Goal: Transaction & Acquisition: Purchase product/service

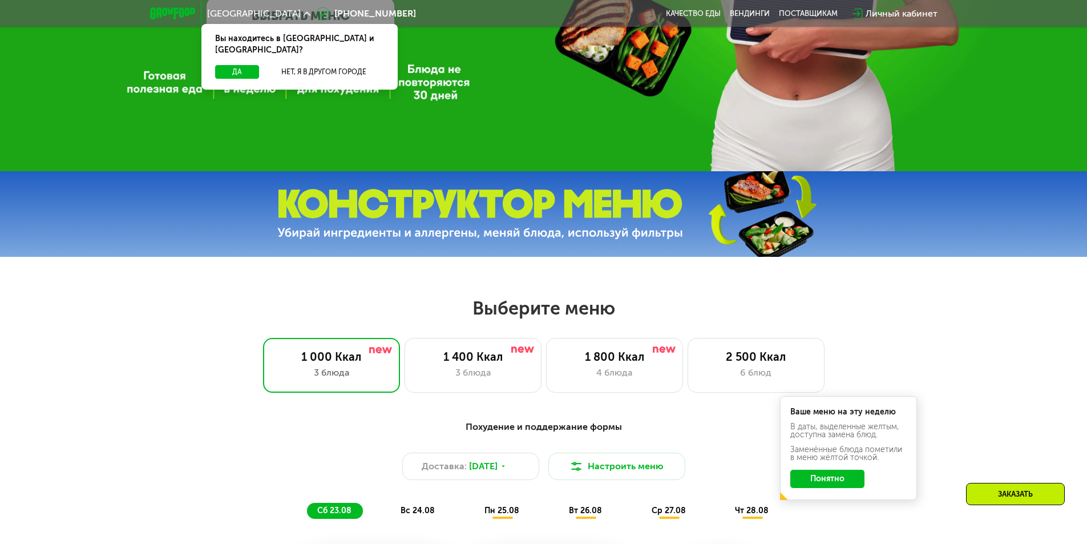
scroll to position [171, 0]
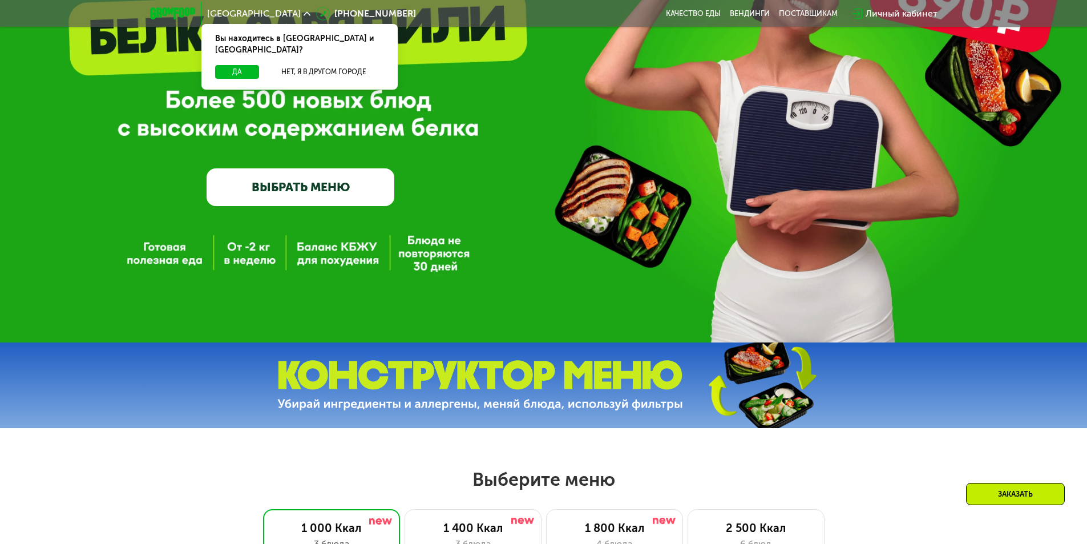
click at [285, 192] on link "ВЫБРАТЬ МЕНЮ" at bounding box center [301, 187] width 188 height 38
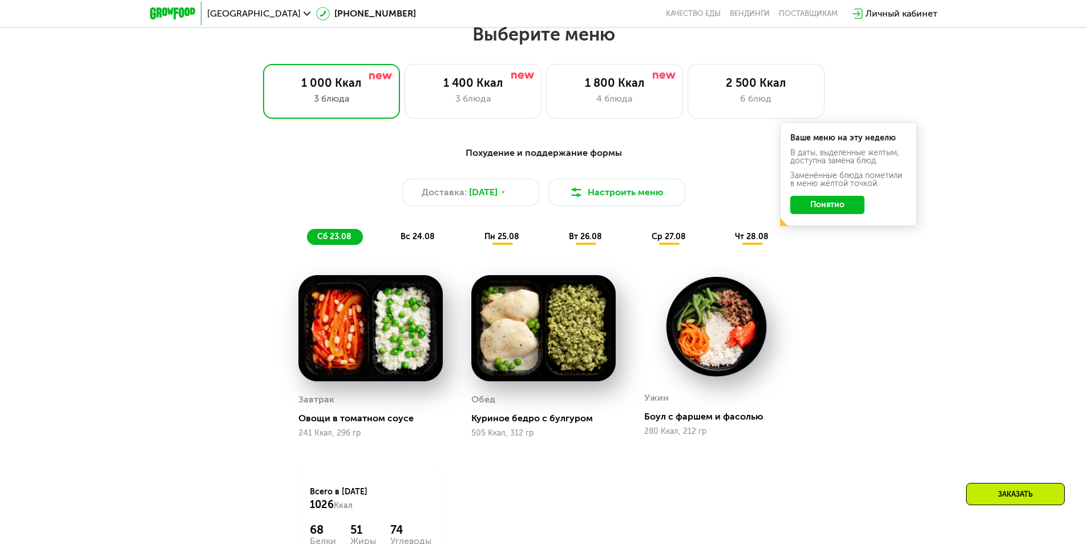
scroll to position [731, 0]
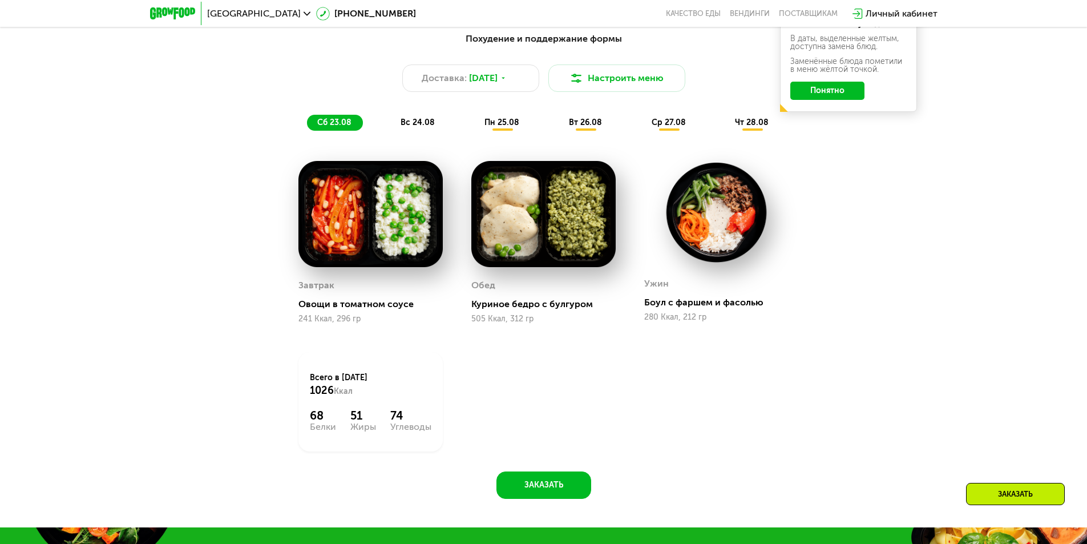
click at [516, 239] on img at bounding box center [543, 214] width 144 height 107
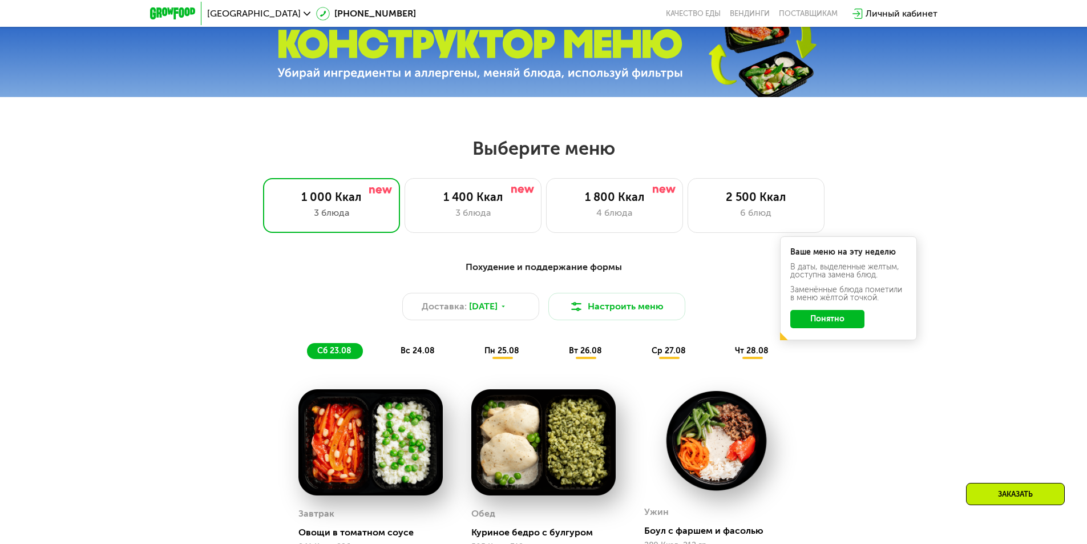
click at [501, 354] on span "пн 25.08" at bounding box center [502, 351] width 35 height 10
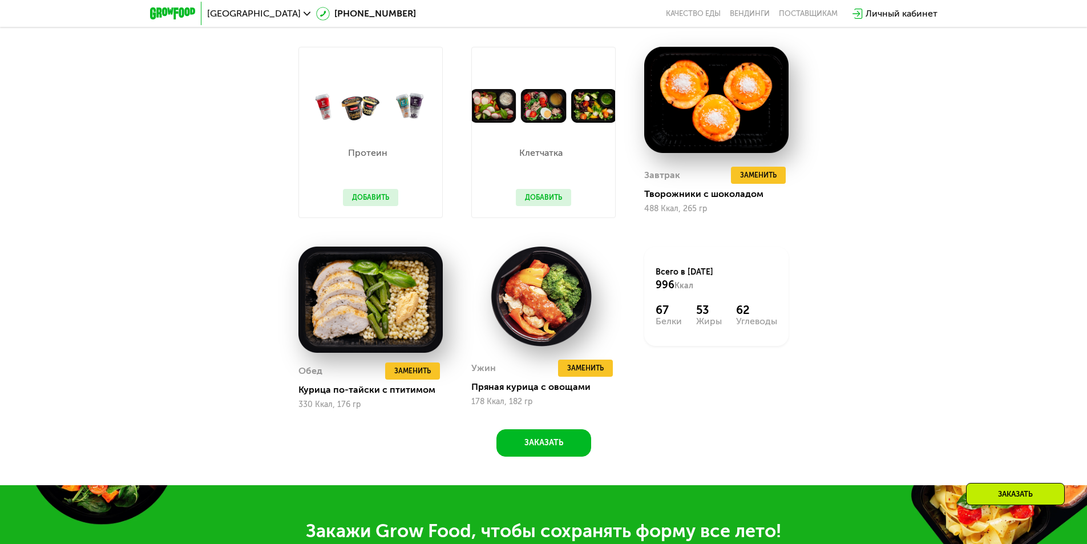
scroll to position [902, 0]
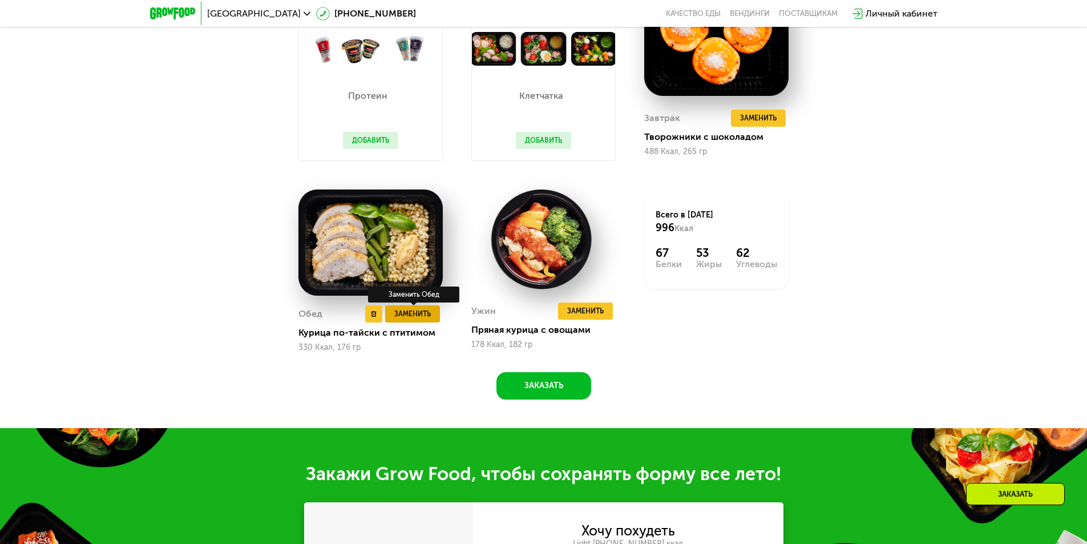
click at [400, 318] on span "Заменить" at bounding box center [412, 313] width 37 height 11
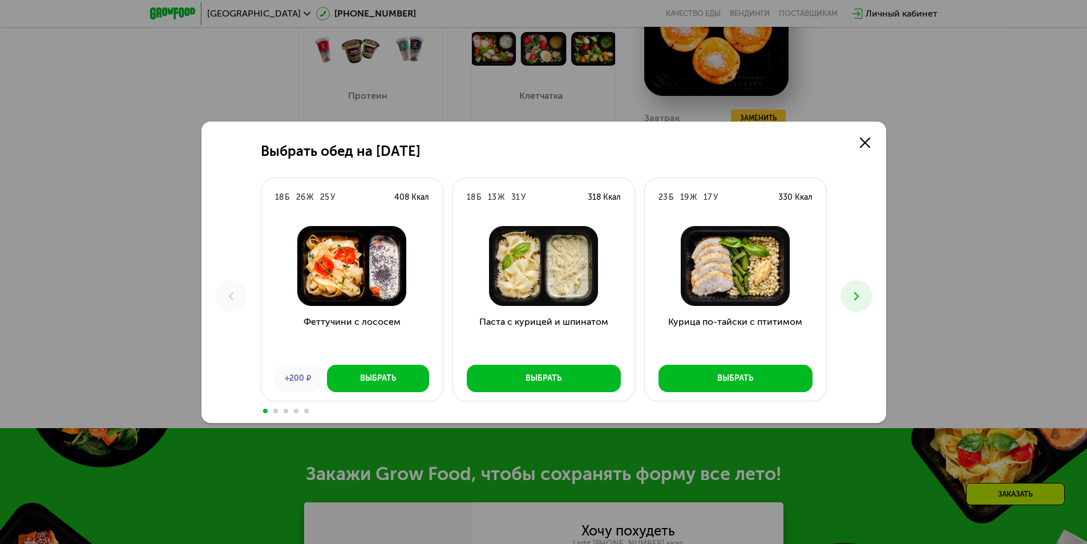
click at [856, 306] on button at bounding box center [857, 296] width 32 height 32
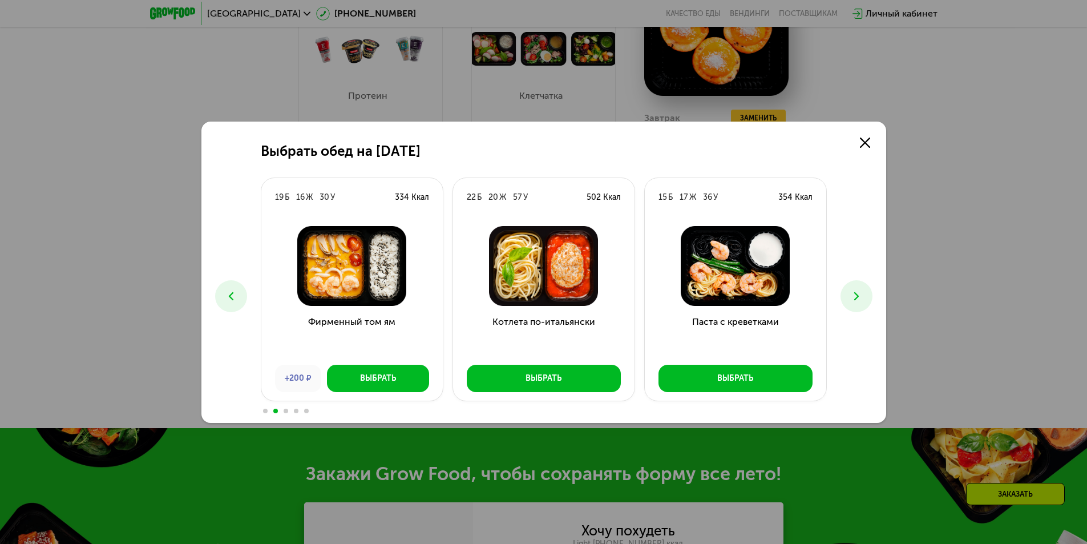
click at [856, 306] on button at bounding box center [857, 296] width 32 height 32
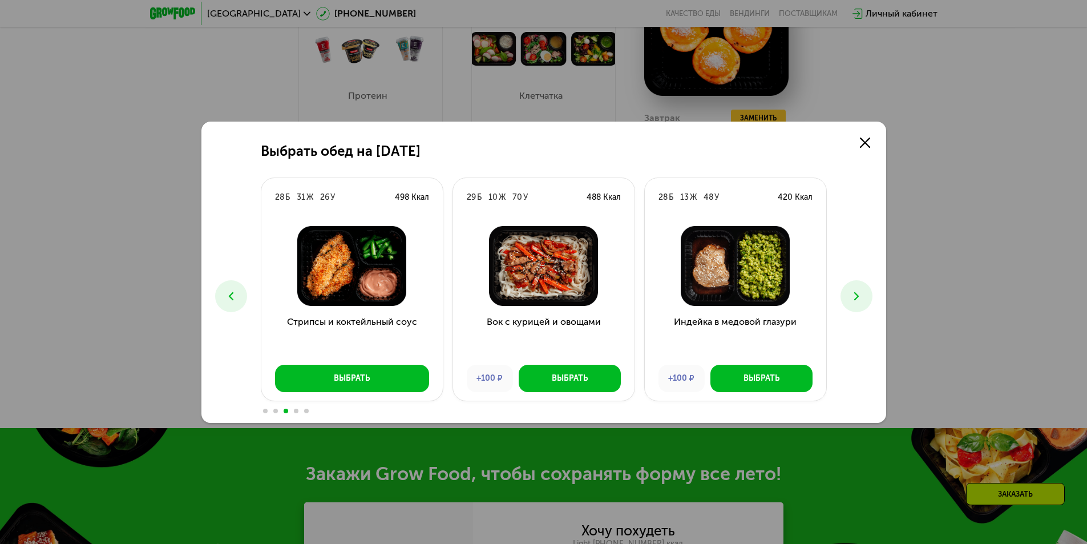
click at [856, 306] on button at bounding box center [857, 296] width 32 height 32
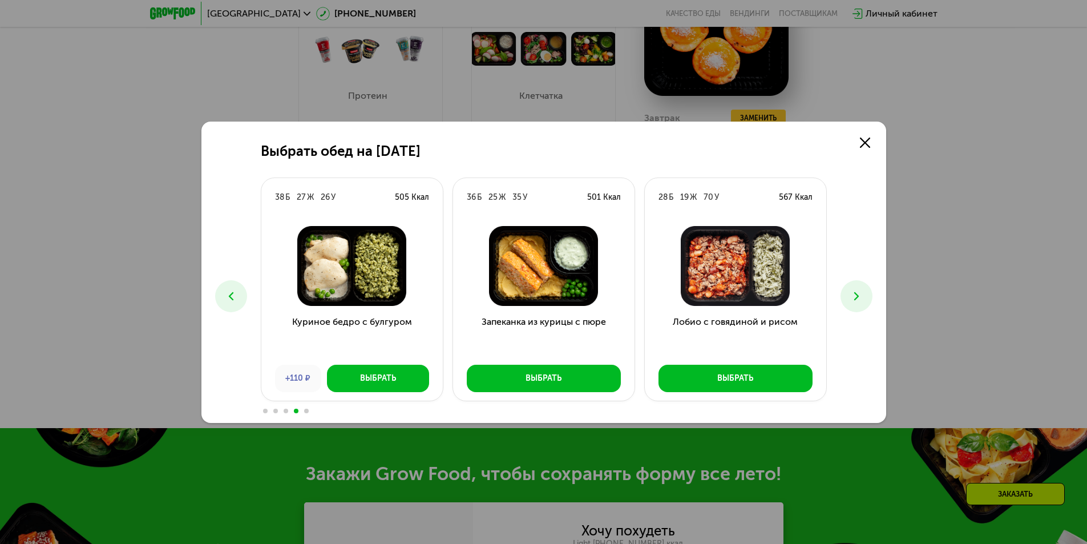
click at [856, 306] on button at bounding box center [857, 296] width 32 height 32
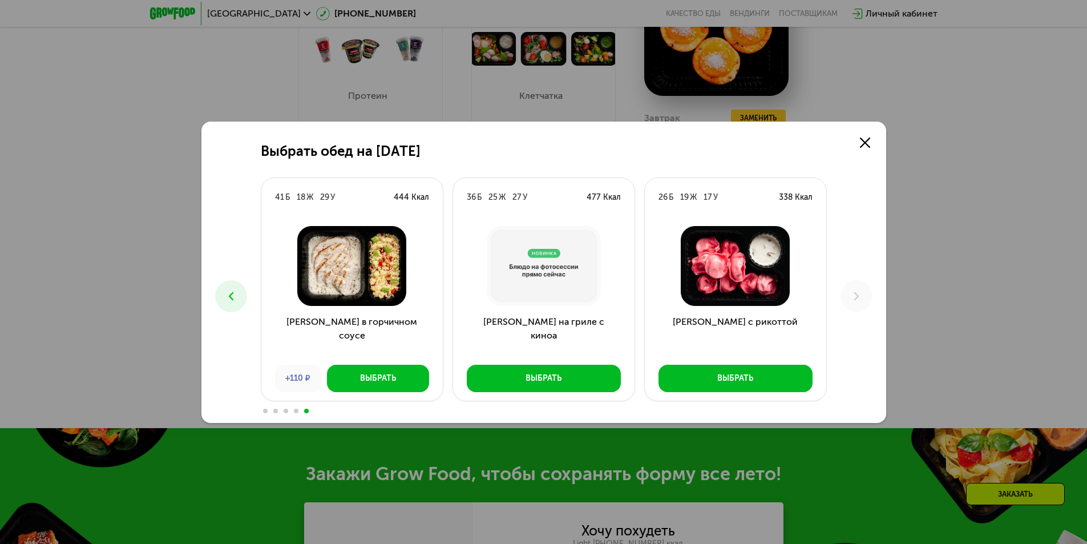
click at [232, 298] on use at bounding box center [230, 296] width 5 height 8
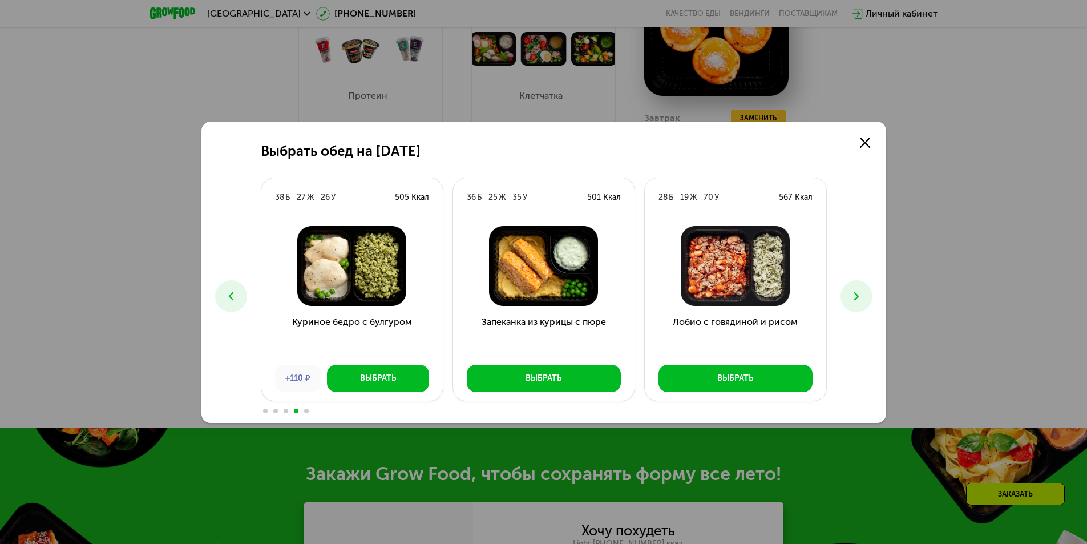
click at [232, 298] on use at bounding box center [230, 296] width 5 height 8
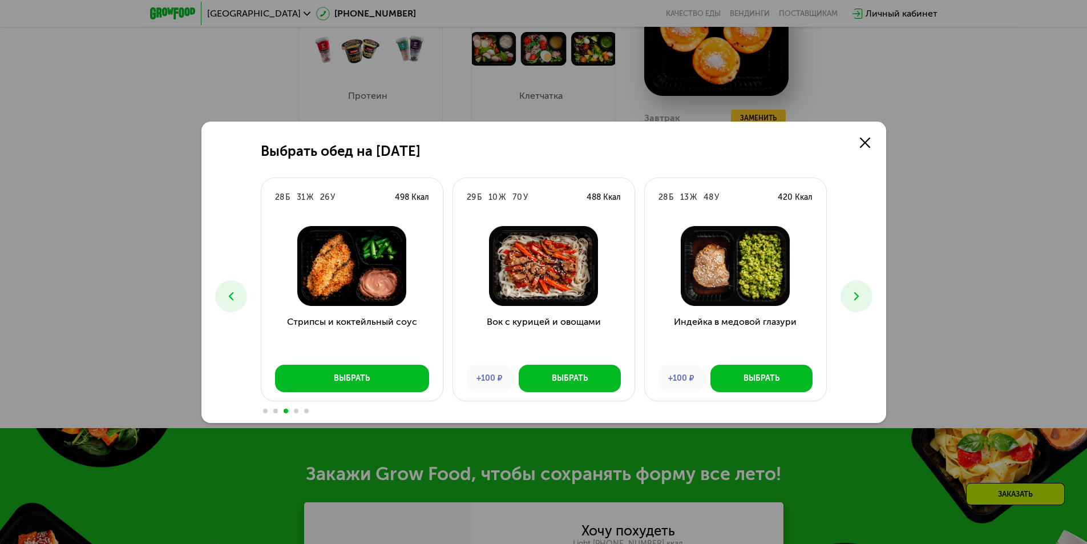
click at [232, 298] on use at bounding box center [230, 296] width 5 height 8
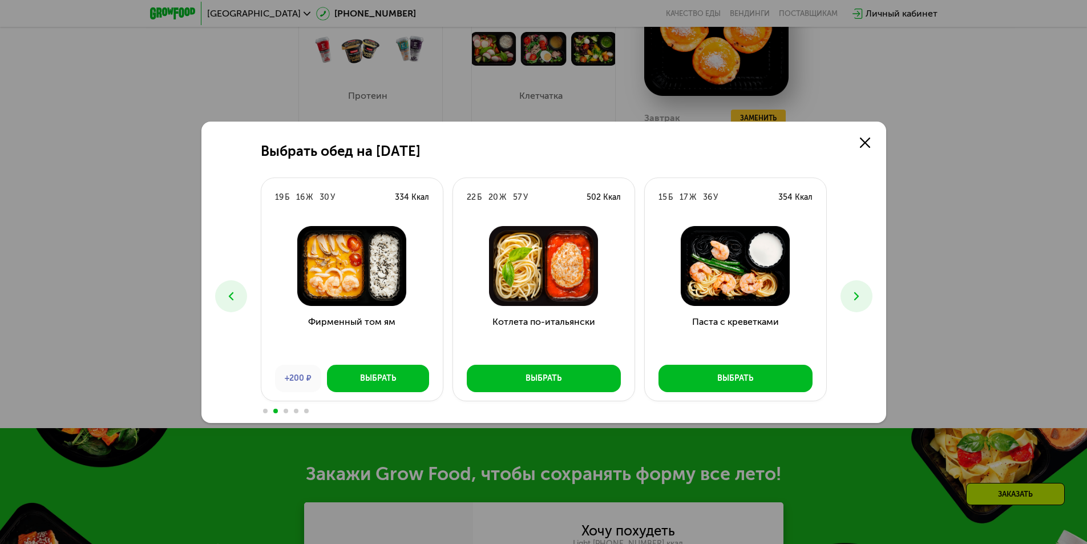
click at [232, 298] on use at bounding box center [230, 296] width 5 height 8
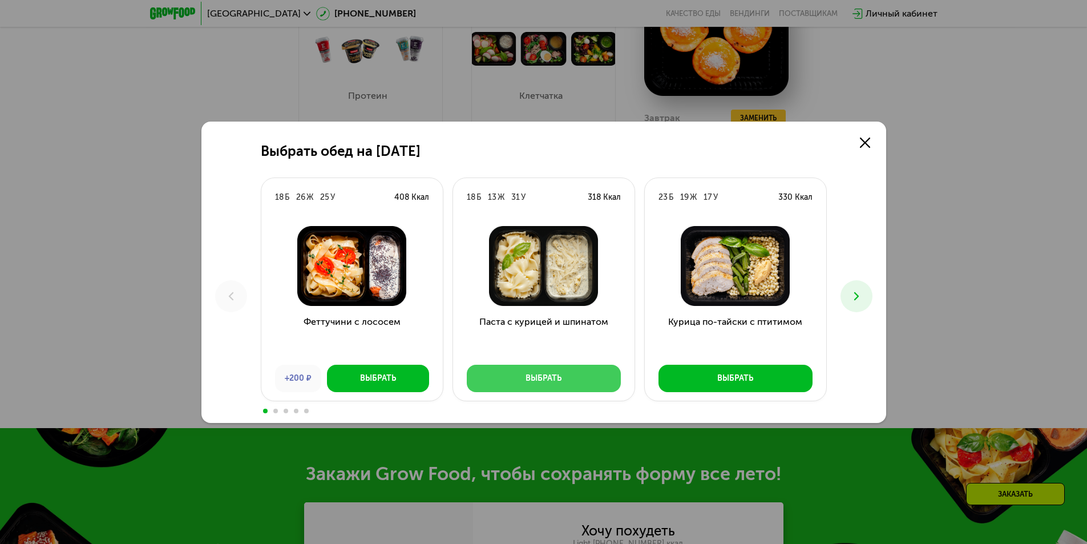
click at [526, 381] on div "Выбрать" at bounding box center [544, 378] width 36 height 11
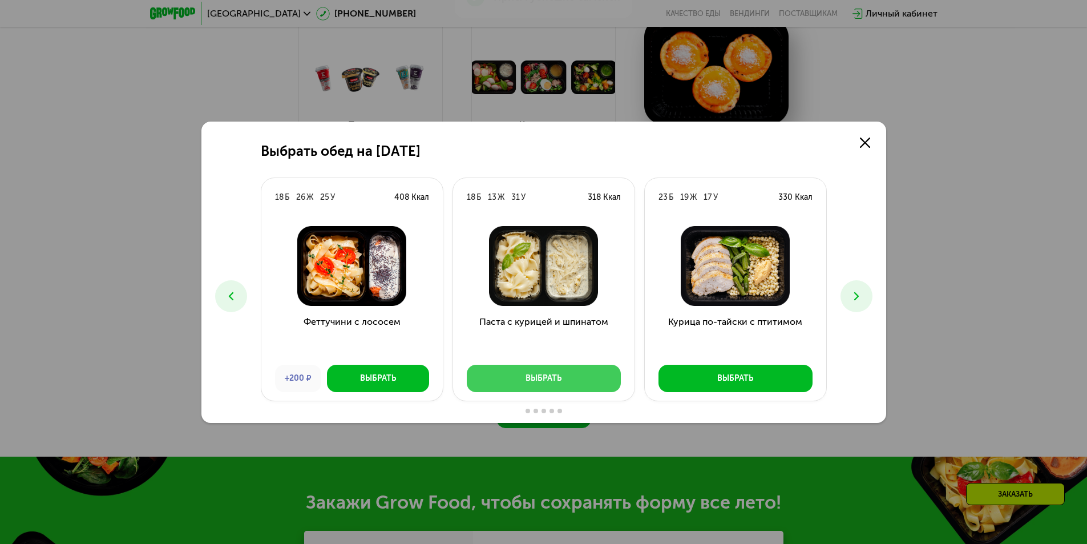
scroll to position [930, 0]
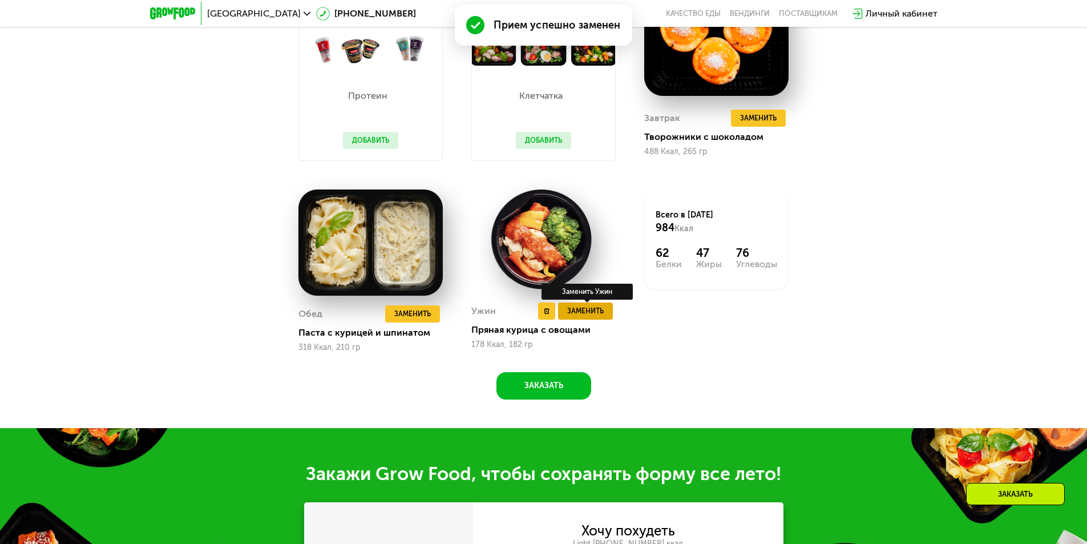
click at [602, 317] on span "Заменить" at bounding box center [585, 310] width 37 height 11
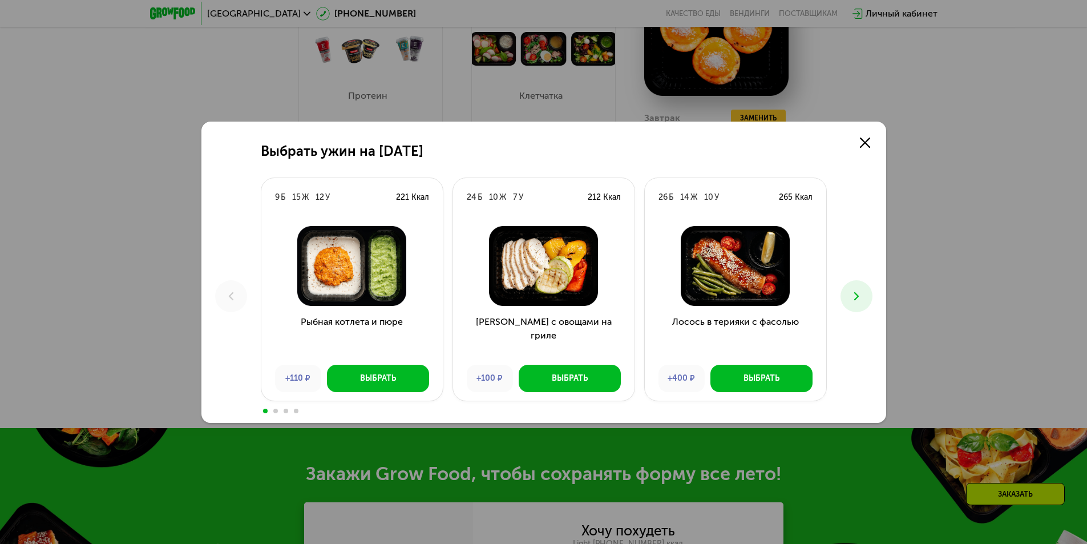
click at [859, 297] on icon at bounding box center [857, 296] width 14 height 14
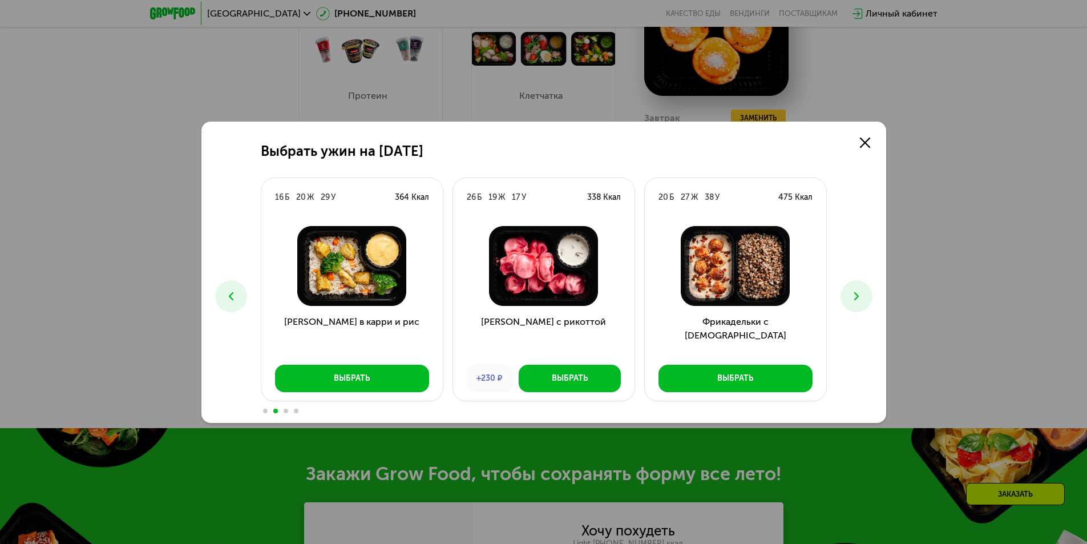
click at [859, 297] on icon at bounding box center [857, 296] width 14 height 14
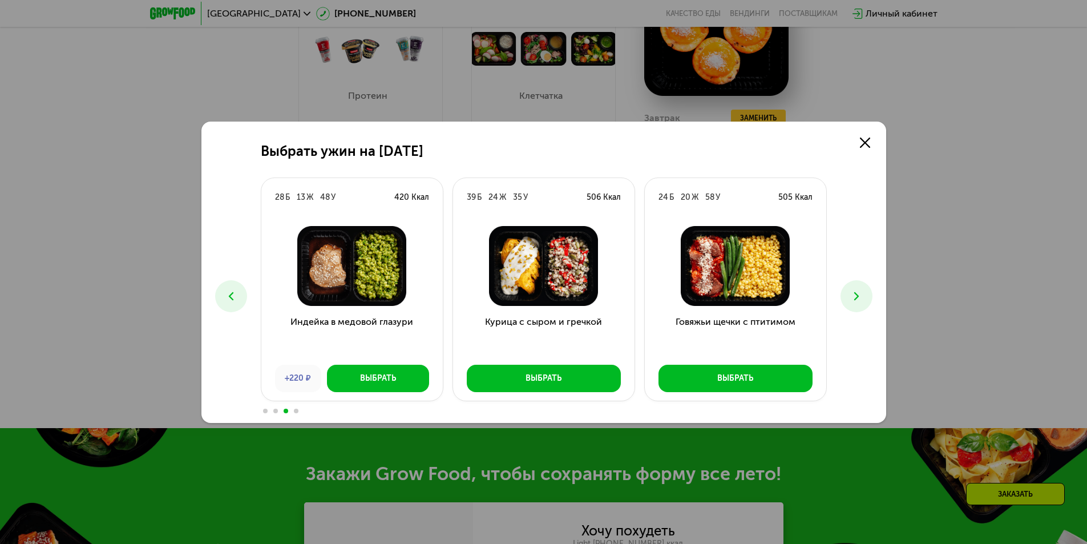
click at [859, 297] on icon at bounding box center [857, 296] width 14 height 14
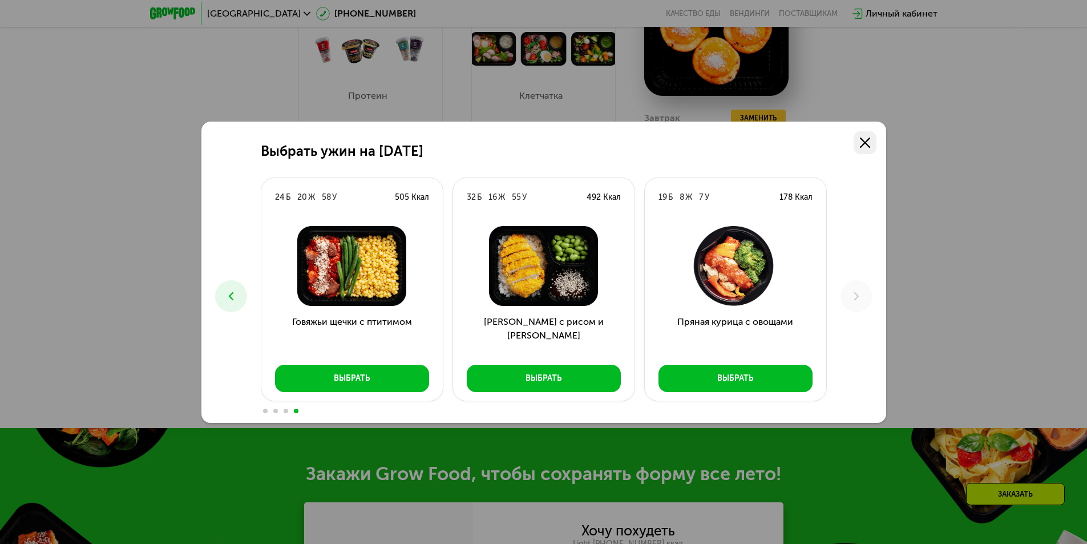
click at [867, 147] on icon at bounding box center [865, 143] width 10 height 10
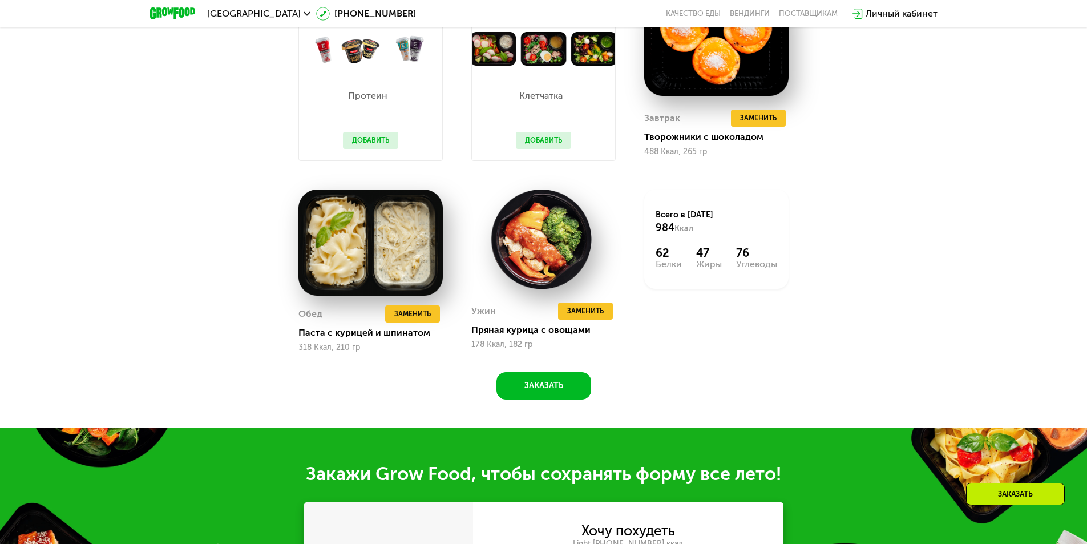
scroll to position [588, 0]
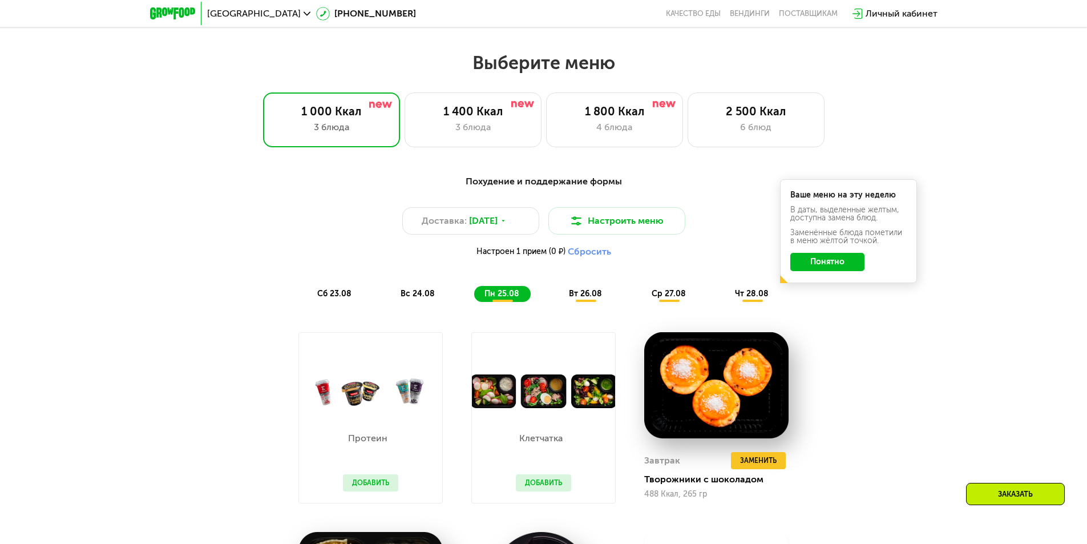
click at [549, 489] on button "Добавить" at bounding box center [543, 482] width 55 height 17
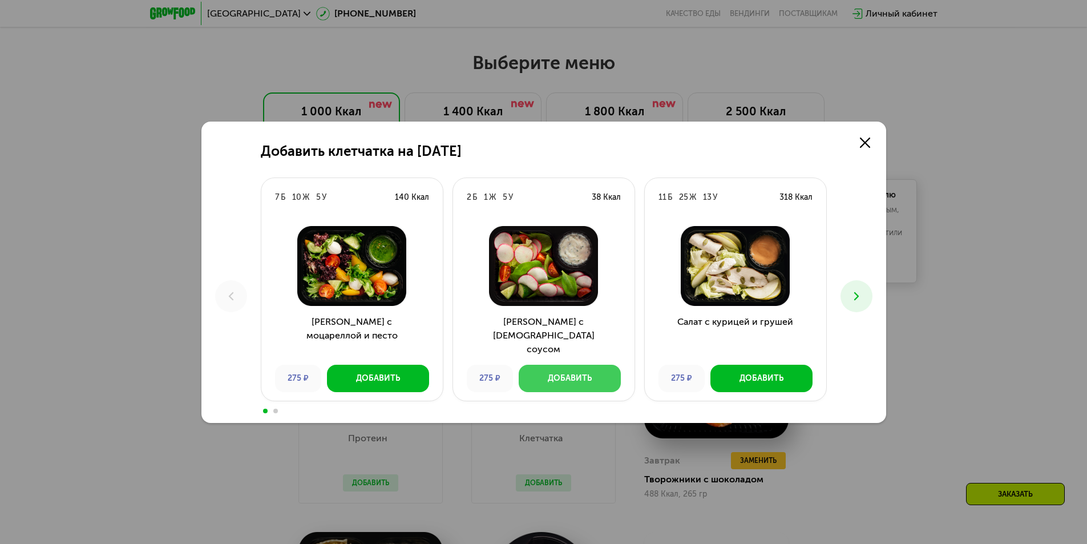
click at [583, 371] on button "Добавить" at bounding box center [570, 378] width 102 height 27
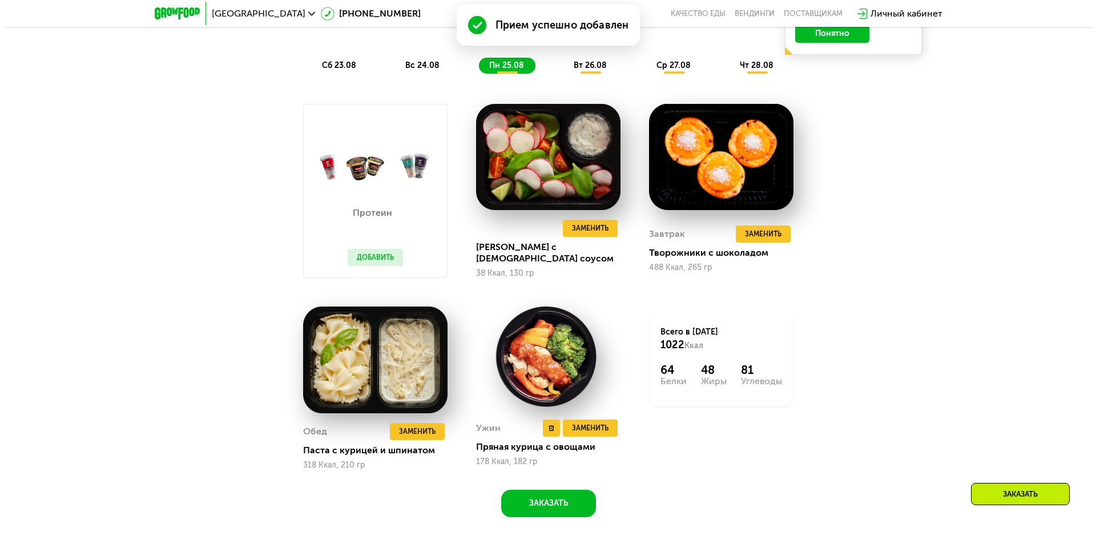
scroll to position [531, 0]
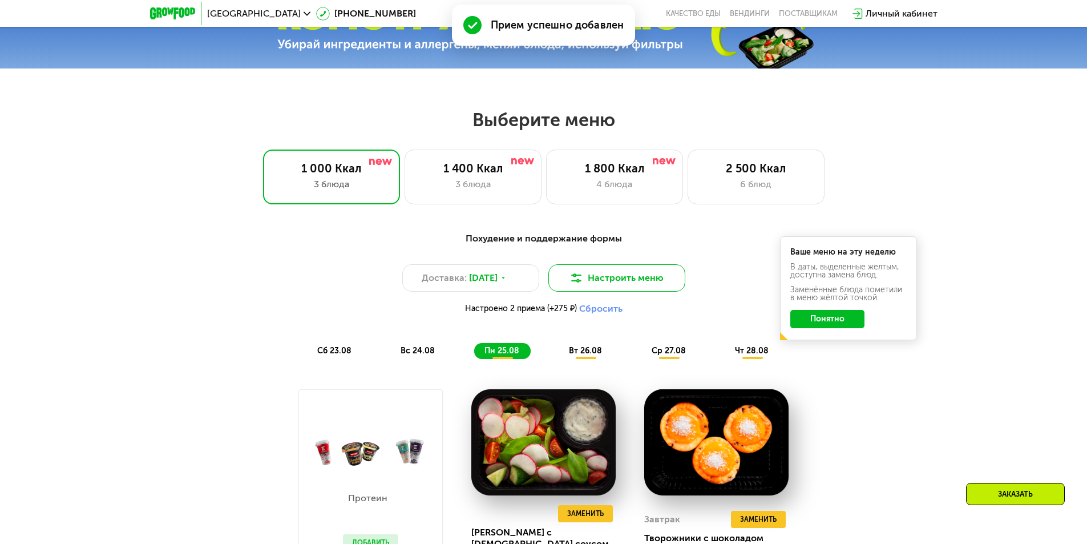
click at [608, 289] on button "Настроить меню" at bounding box center [616, 277] width 137 height 27
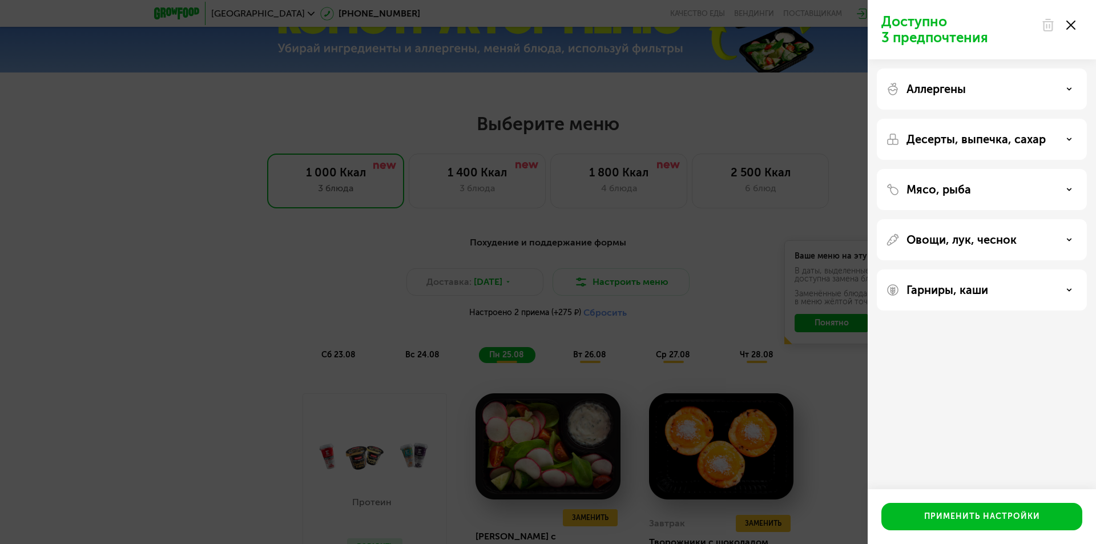
click at [951, 141] on p "Десерты, выпечка, сахар" at bounding box center [975, 139] width 139 height 14
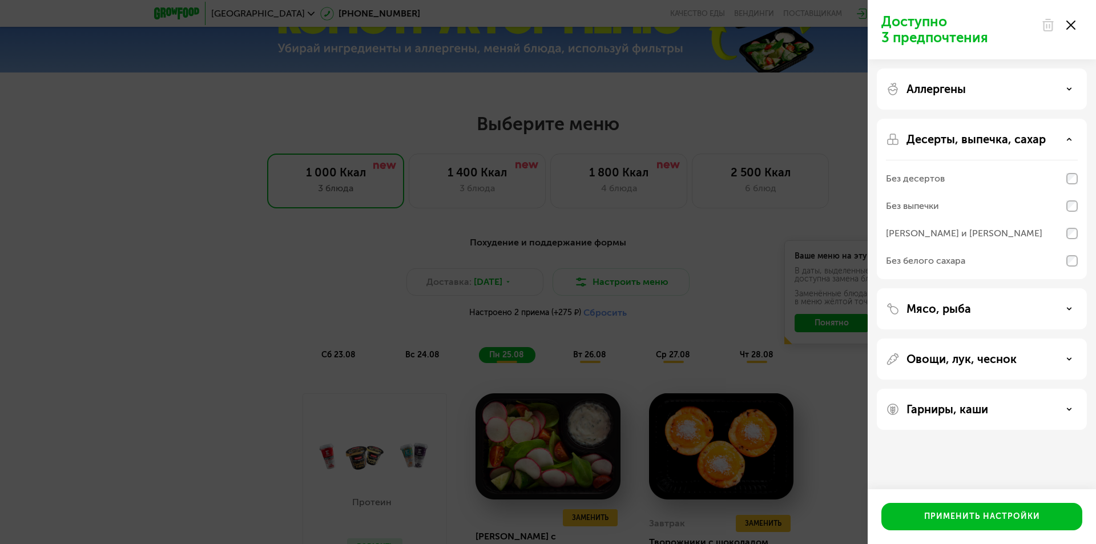
click at [975, 312] on div "Мясо, рыба" at bounding box center [982, 309] width 192 height 14
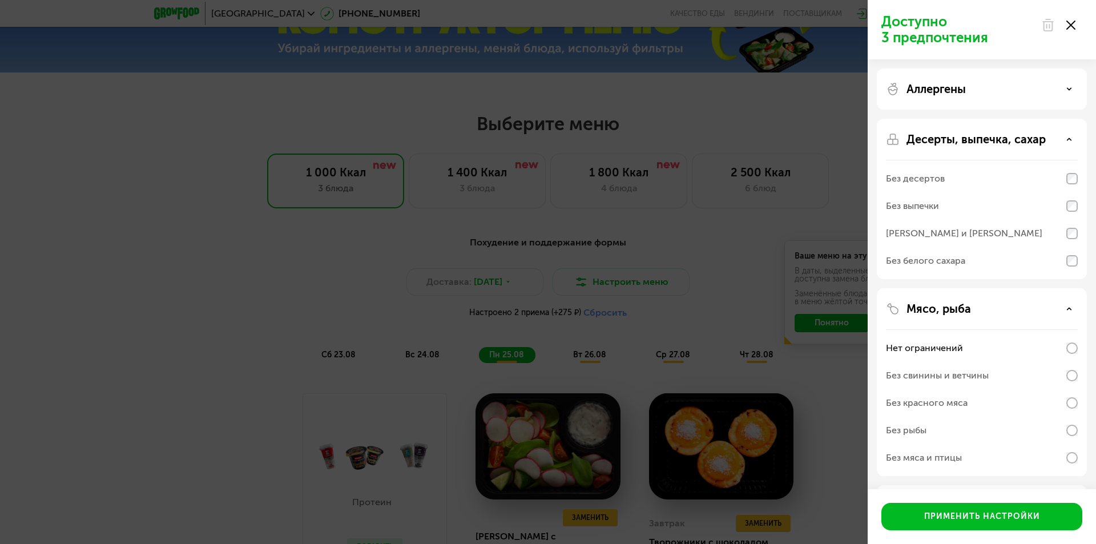
scroll to position [99, 0]
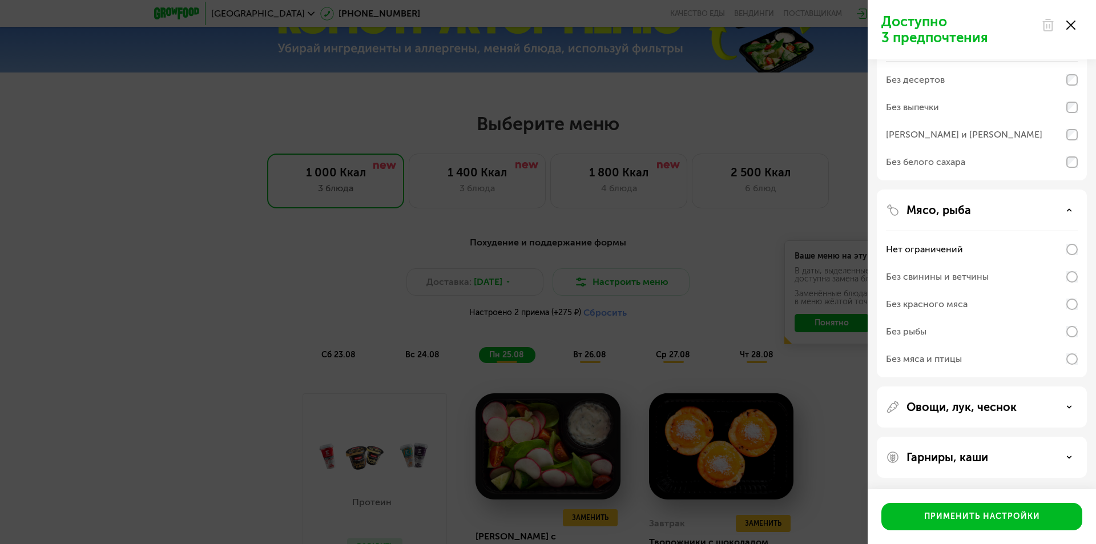
click at [957, 360] on div "Без мяса и птицы" at bounding box center [924, 359] width 76 height 14
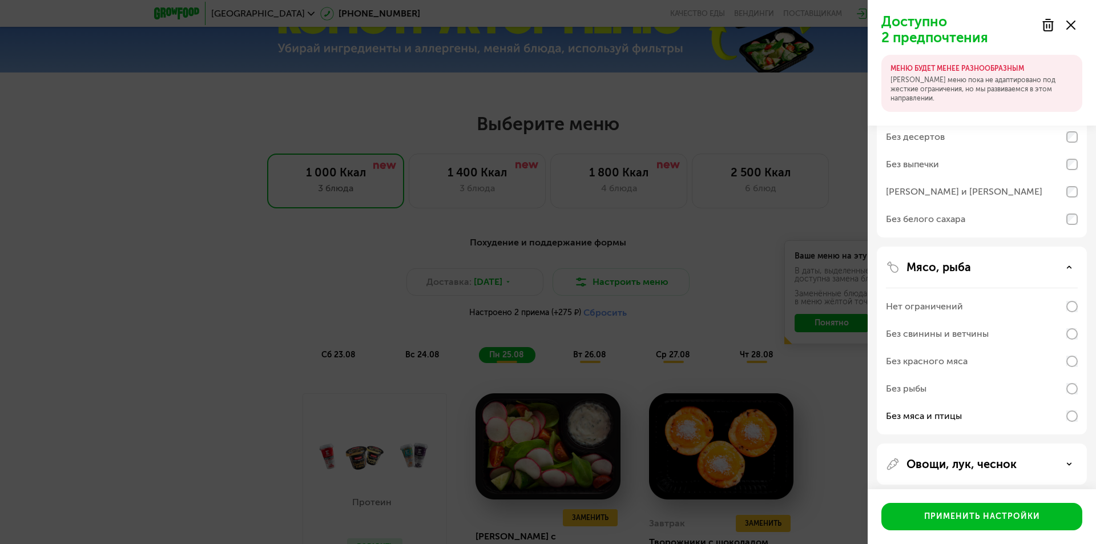
click at [950, 402] on div "Без рыбы" at bounding box center [982, 415] width 192 height 27
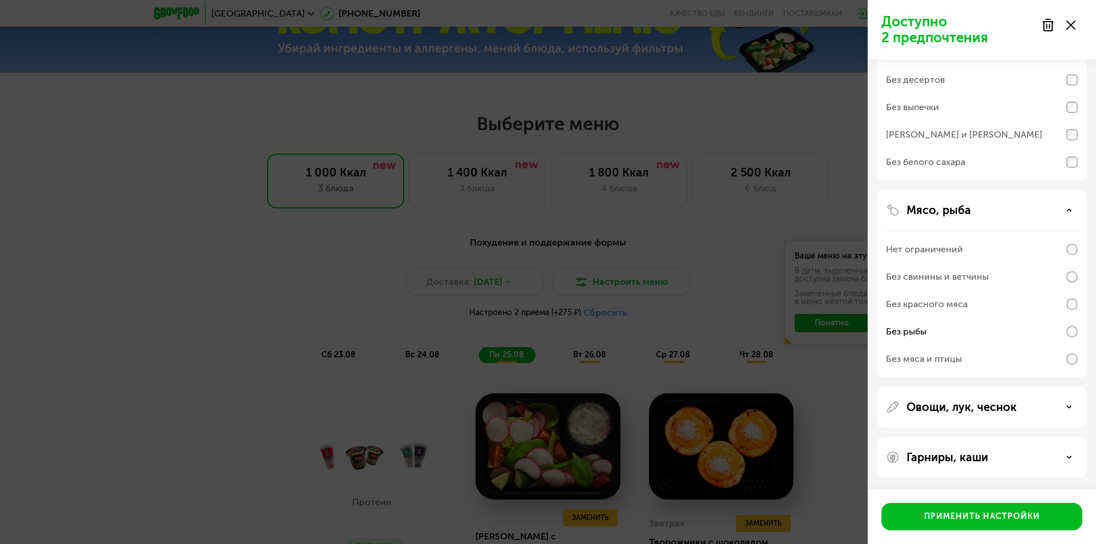
click at [957, 459] on p "Гарниры, каши" at bounding box center [947, 457] width 82 height 14
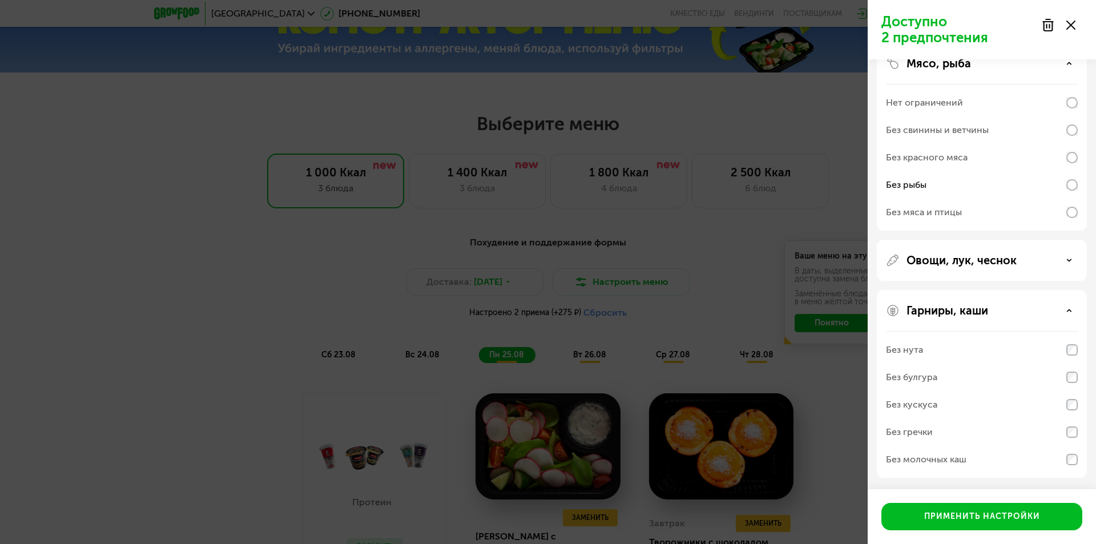
click at [950, 355] on div "Без нута" at bounding box center [982, 349] width 192 height 27
click at [961, 386] on div "Без булгура" at bounding box center [982, 377] width 192 height 27
click at [968, 411] on div "Без кускуса" at bounding box center [982, 404] width 192 height 27
click at [992, 401] on div "Без кускуса" at bounding box center [982, 404] width 192 height 27
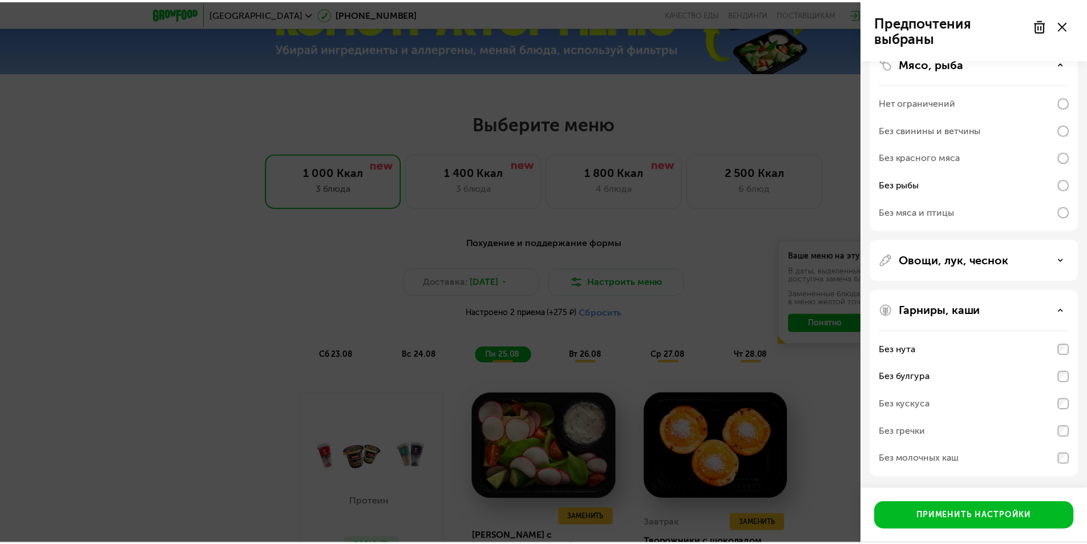
scroll to position [131, 0]
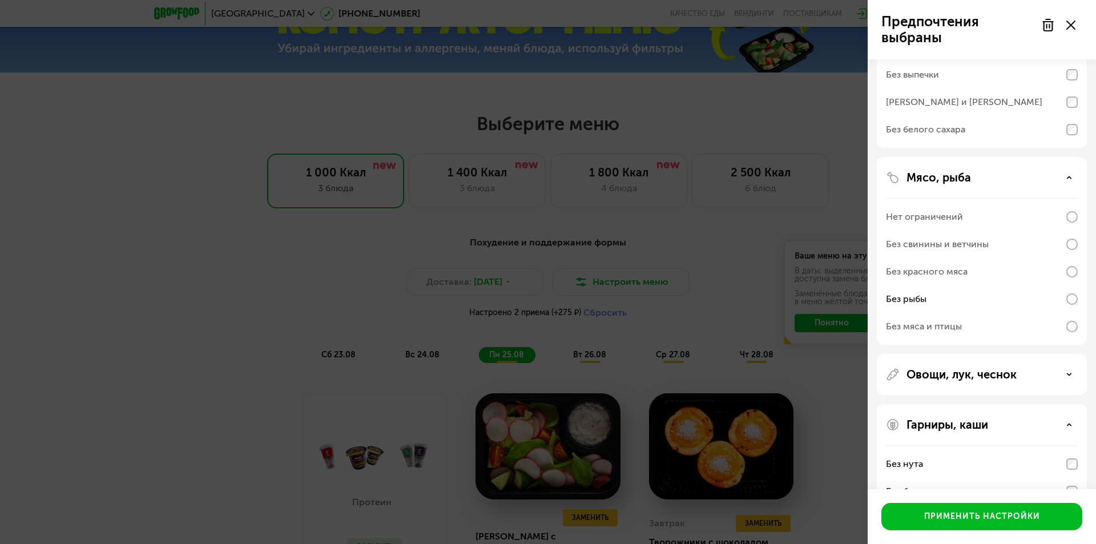
click at [982, 243] on div "Без свинины и ветчины" at bounding box center [937, 244] width 103 height 14
click at [968, 273] on div "Без красного мяса" at bounding box center [982, 271] width 192 height 27
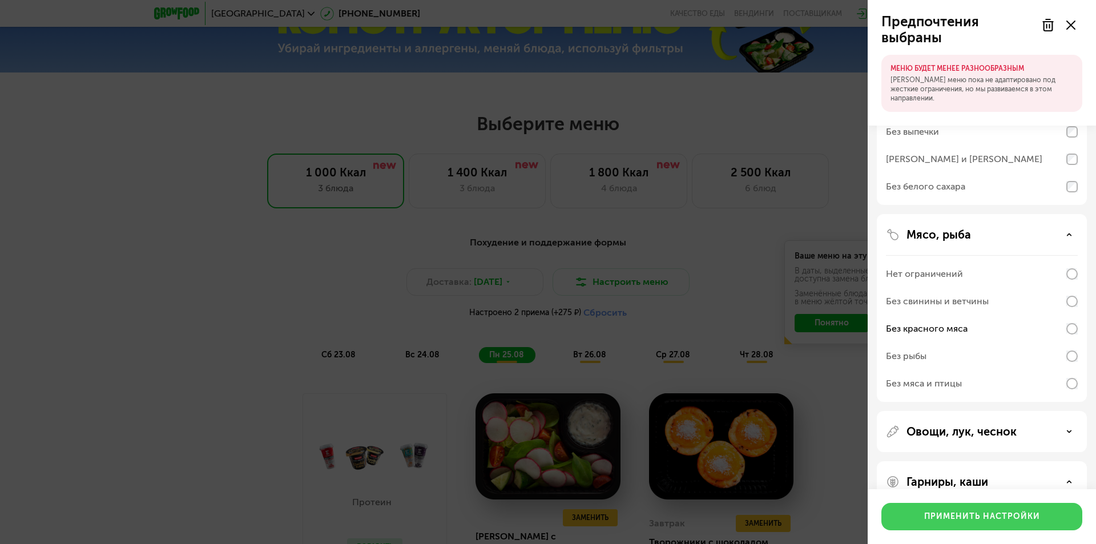
click at [961, 514] on div "Применить настройки" at bounding box center [982, 516] width 116 height 11
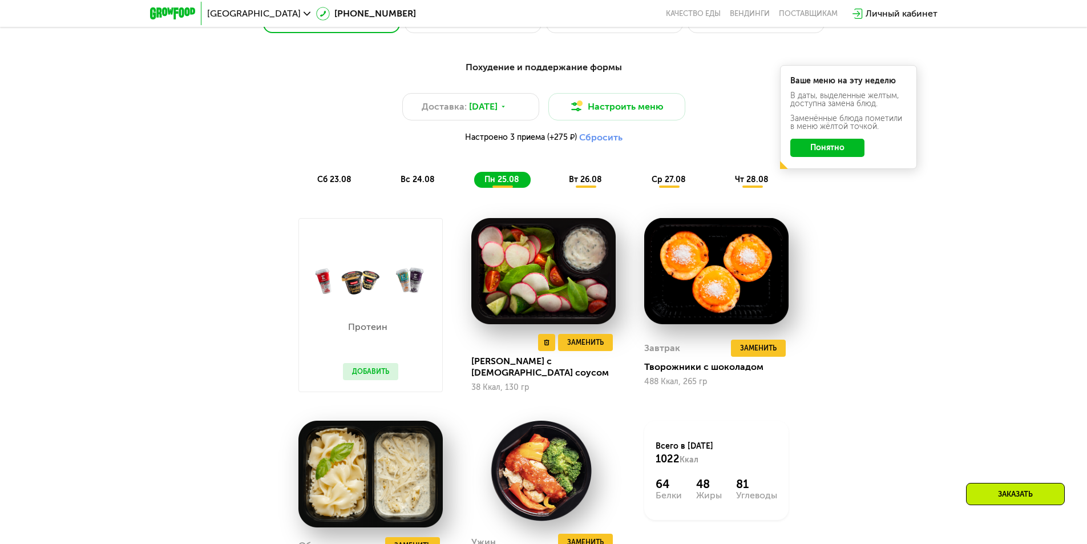
scroll to position [816, 0]
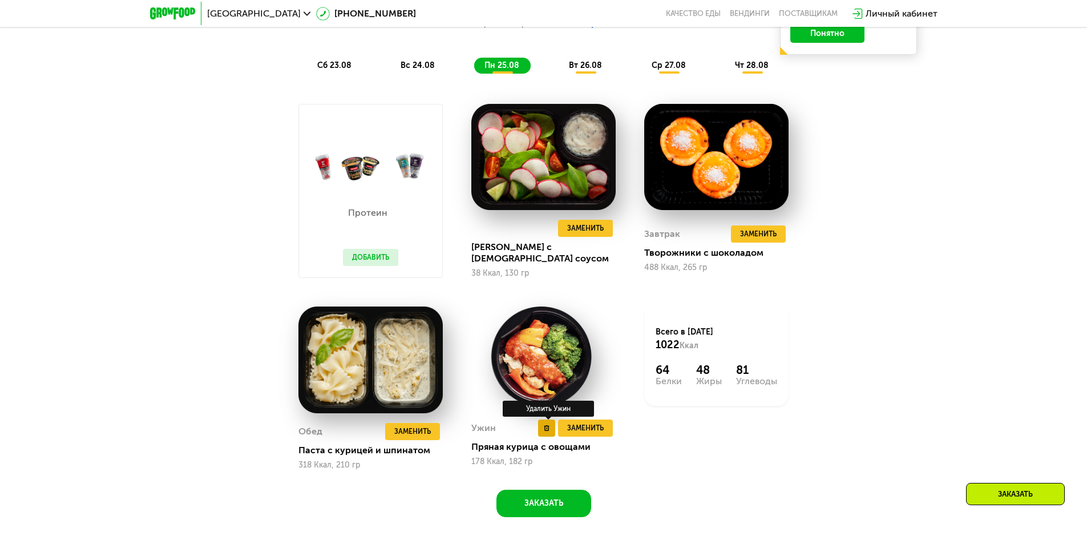
click at [547, 430] on icon at bounding box center [547, 428] width 6 height 6
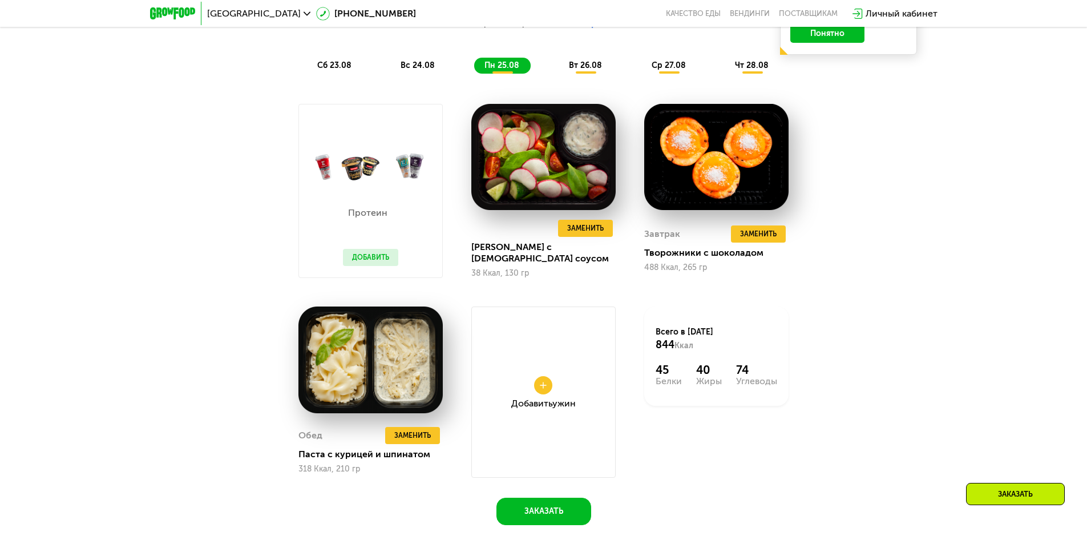
scroll to position [531, 0]
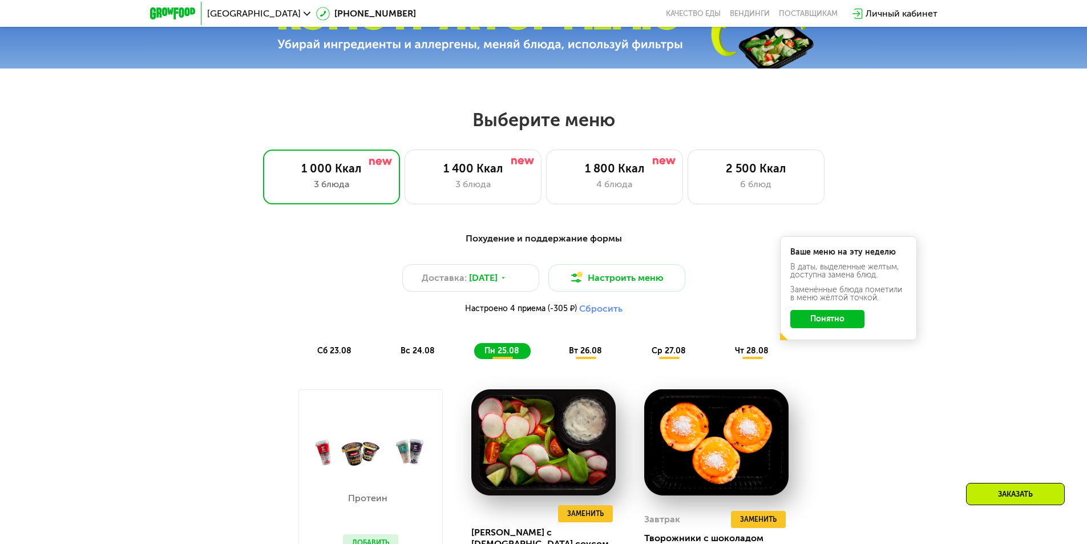
click at [586, 355] on span "вт 26.08" at bounding box center [585, 351] width 33 height 10
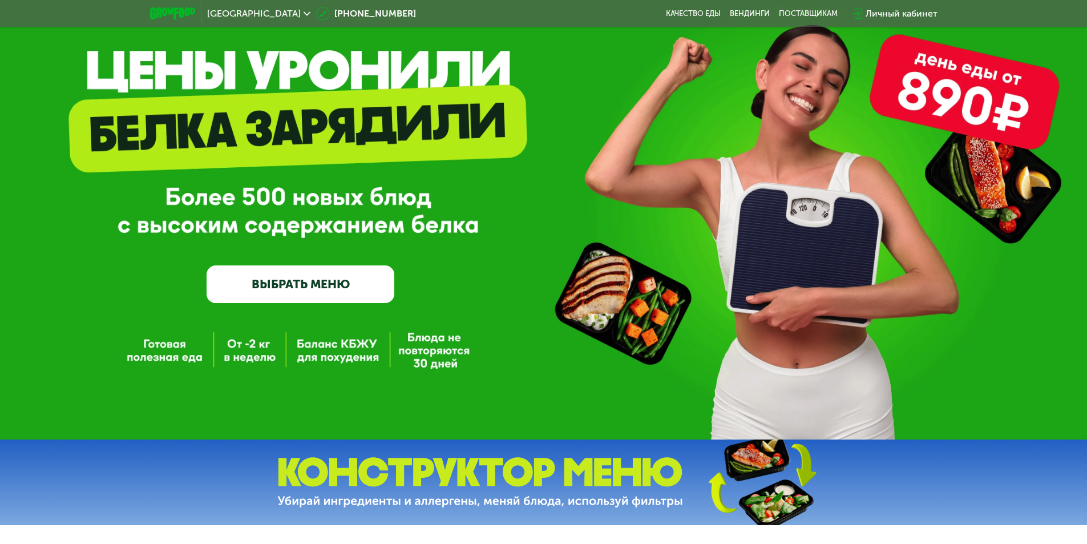
scroll to position [0, 0]
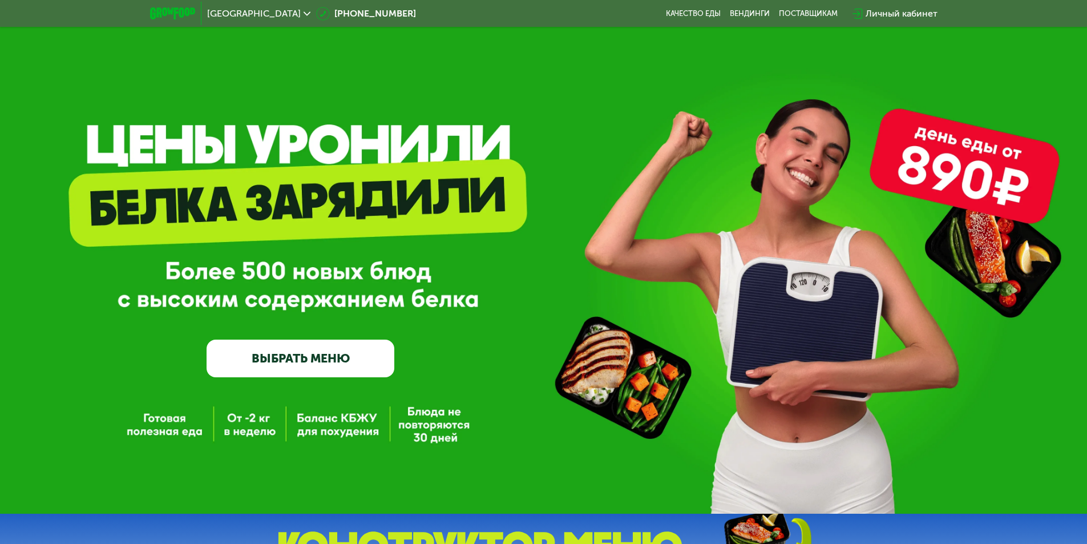
click at [957, 154] on div "GrowFood — доставка правильного питания ВЫБРАТЬ МЕНЮ" at bounding box center [543, 257] width 1087 height 514
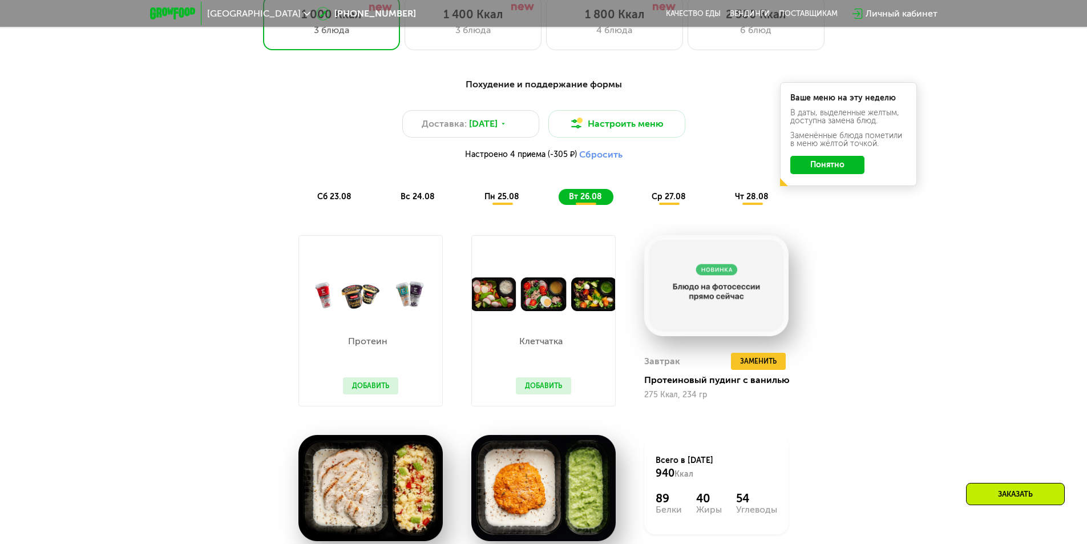
scroll to position [742, 0]
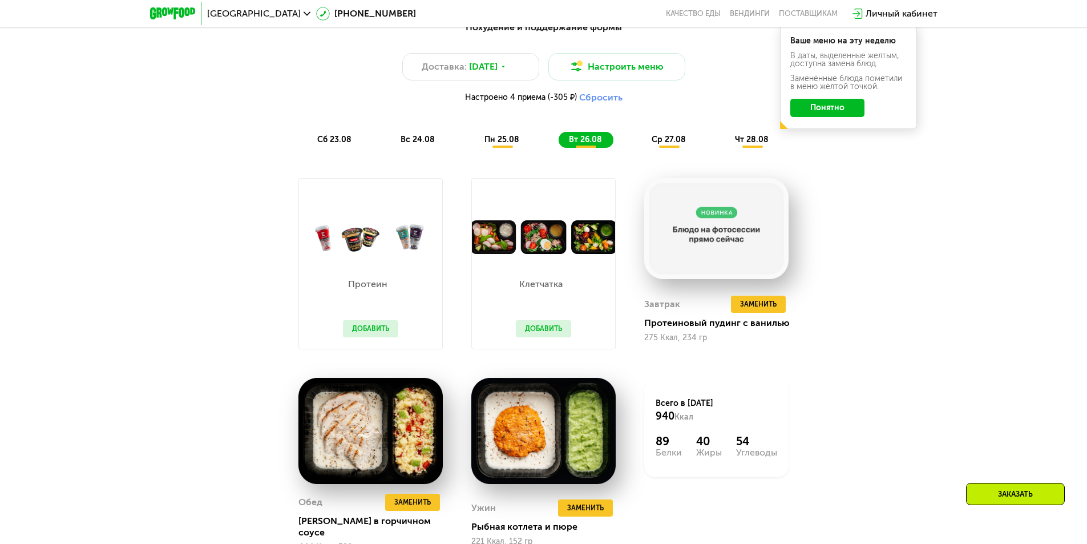
click at [335, 144] on span "сб 23.08" at bounding box center [334, 140] width 34 height 10
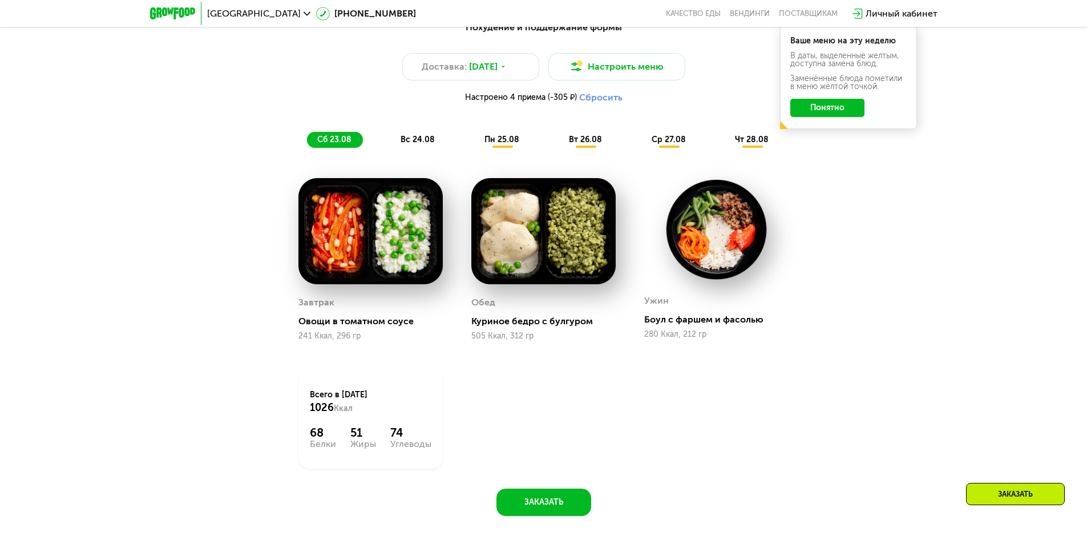
click at [419, 142] on span "вс 24.08" at bounding box center [418, 140] width 34 height 10
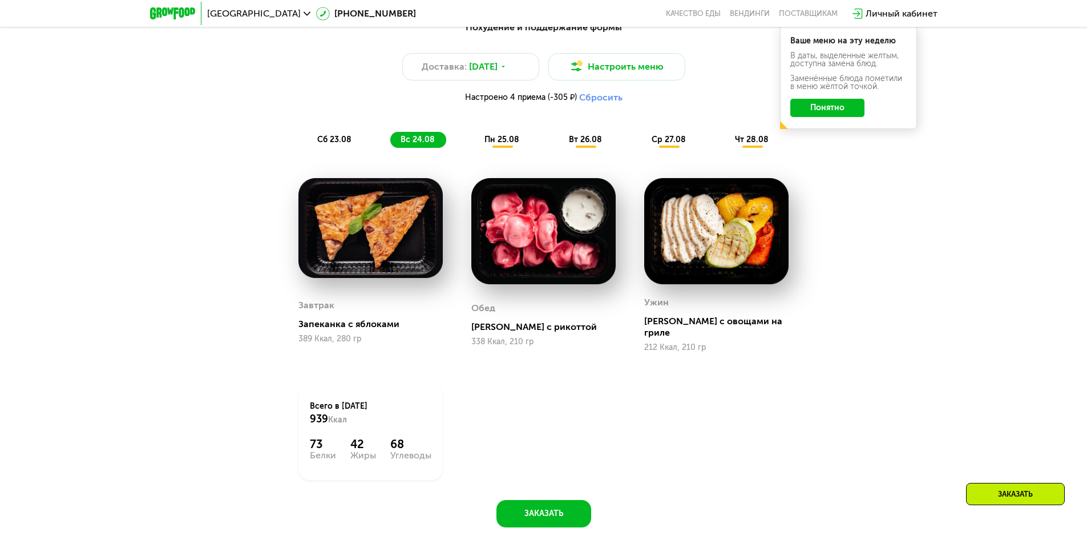
click at [494, 143] on span "пн 25.08" at bounding box center [502, 140] width 35 height 10
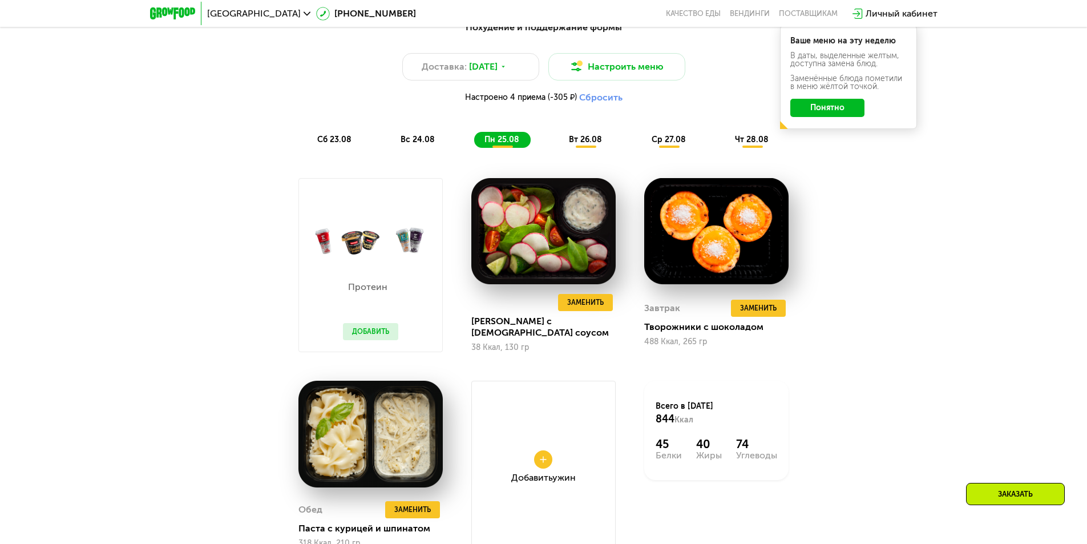
click at [583, 140] on span "вт 26.08" at bounding box center [585, 140] width 33 height 10
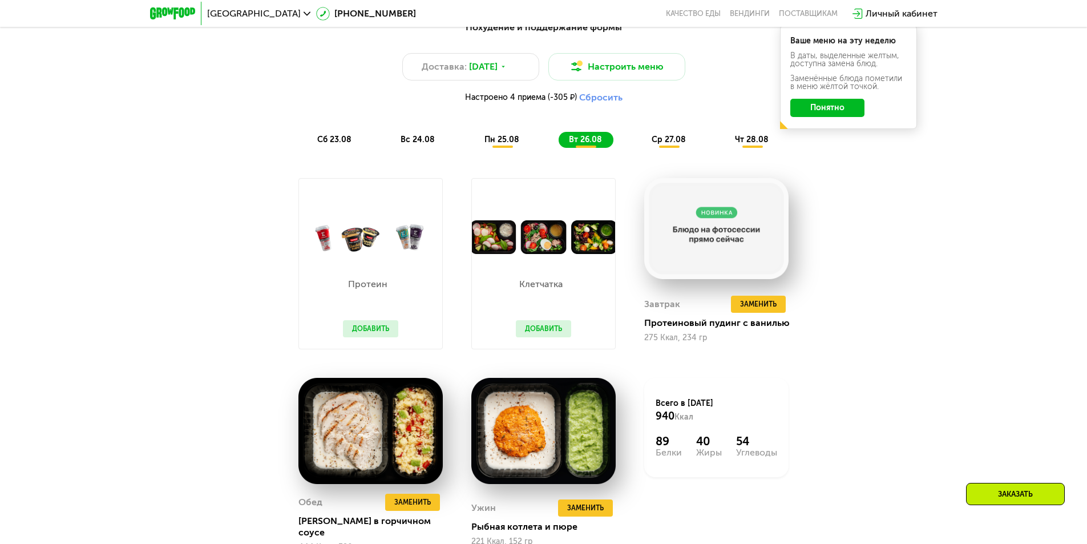
click at [667, 143] on span "ср 27.08" at bounding box center [669, 140] width 34 height 10
